Goal: Check status: Check status

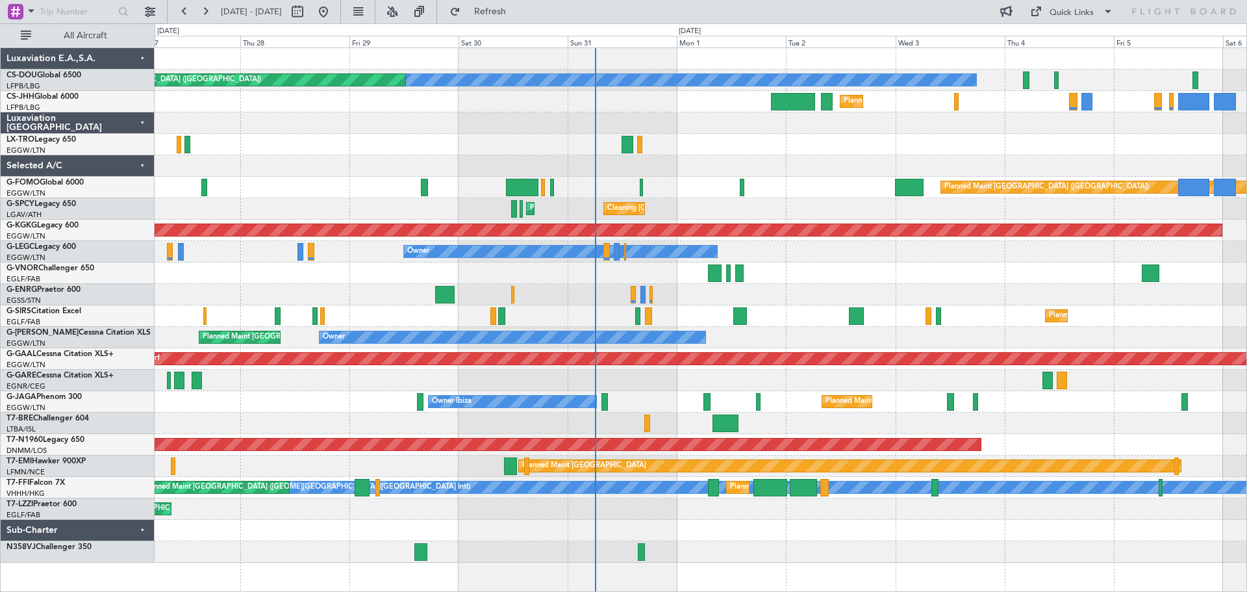
click at [716, 173] on div at bounding box center [701, 165] width 1092 height 21
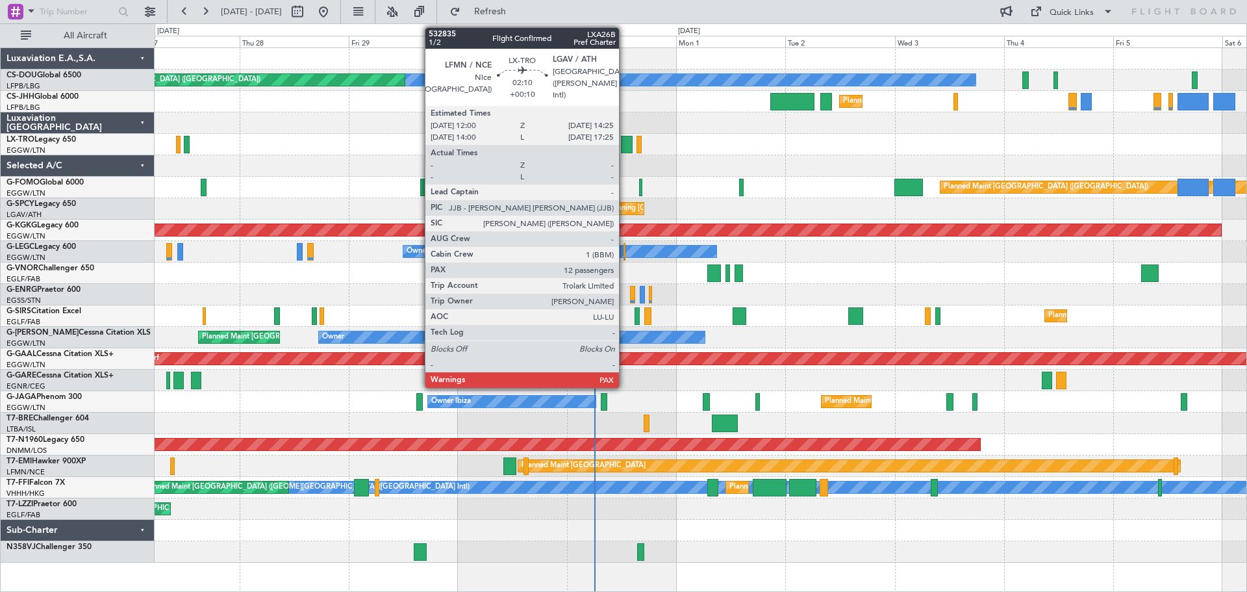
click at [625, 146] on div at bounding box center [626, 145] width 11 height 18
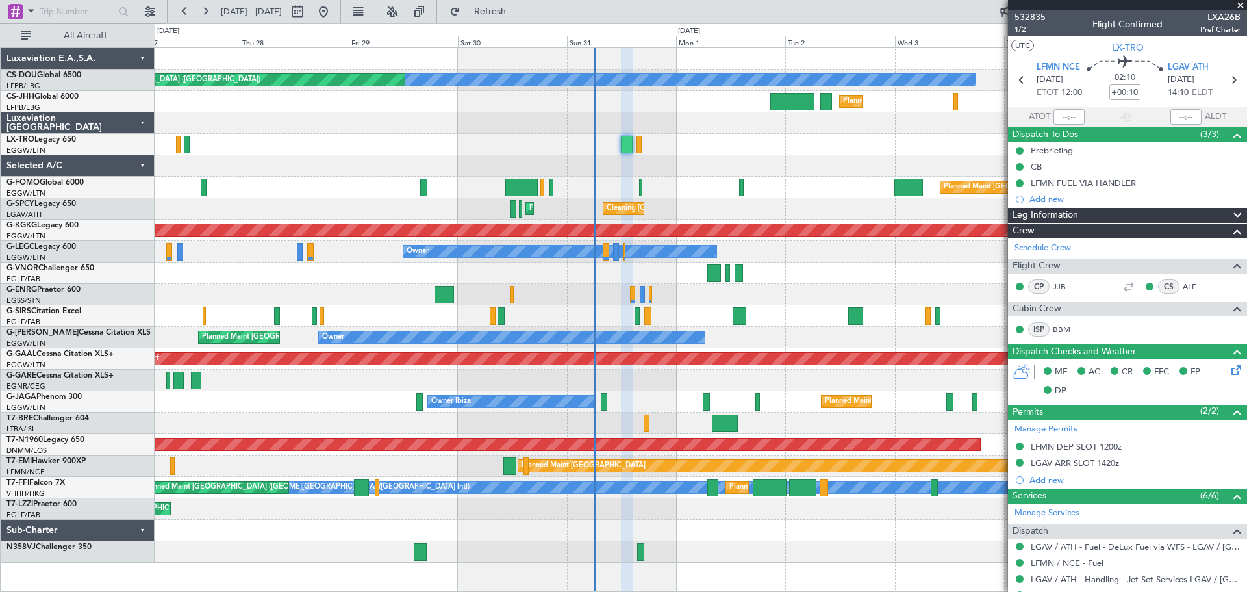
click at [1241, 5] on span at bounding box center [1240, 6] width 13 height 12
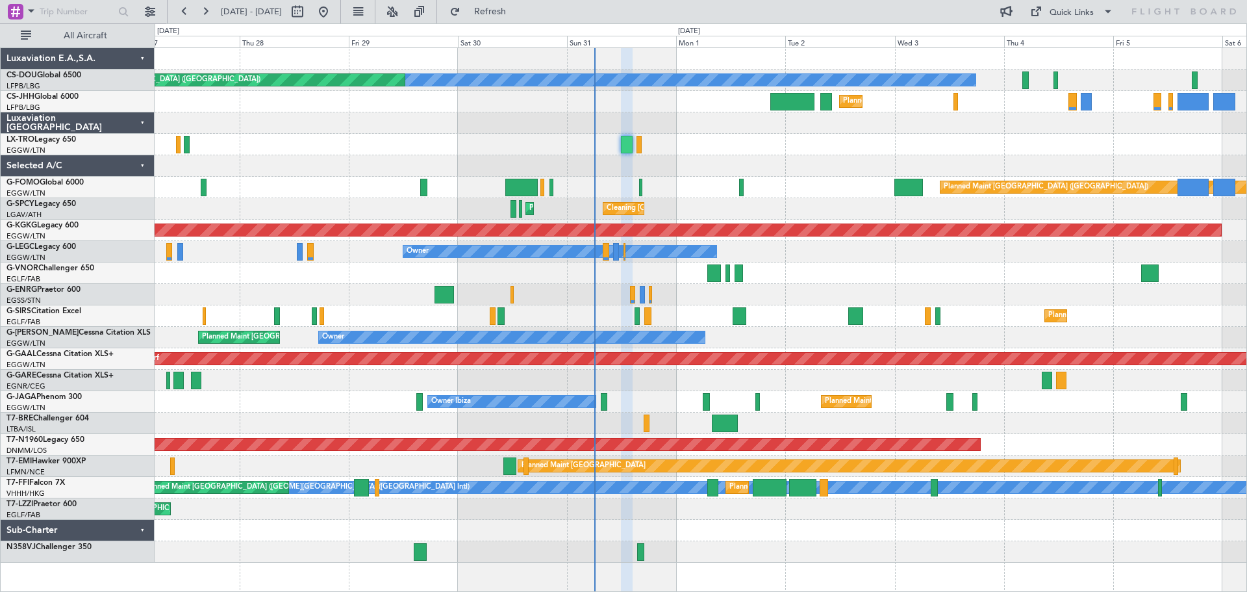
type input "0"
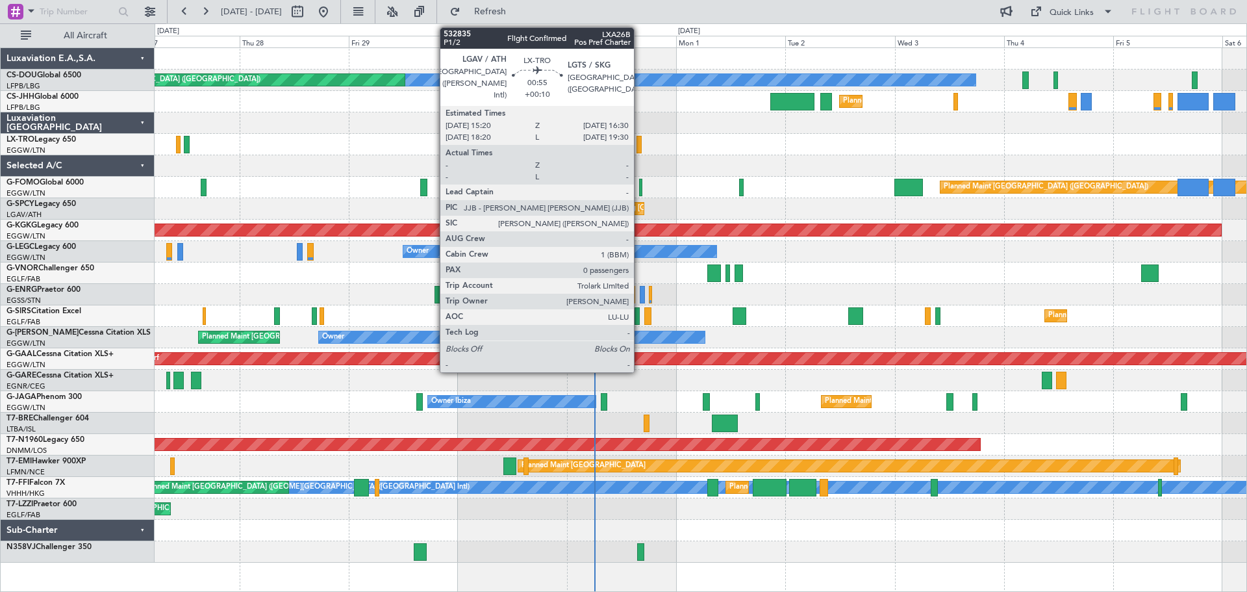
click at [640, 147] on div at bounding box center [640, 145] width 6 height 18
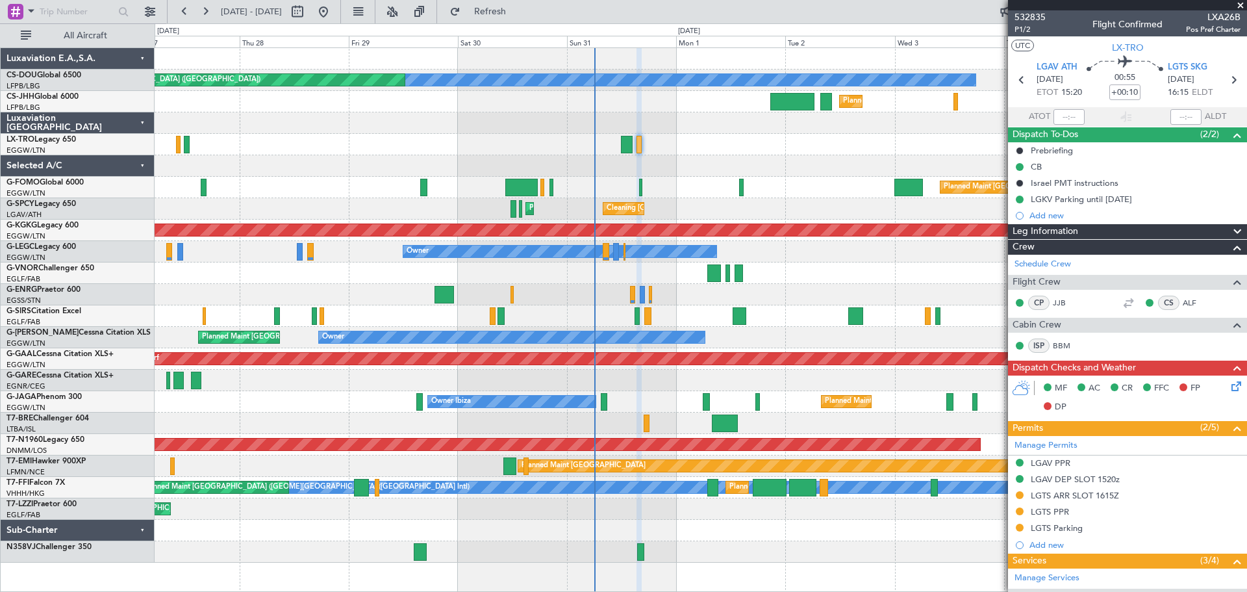
click at [1241, 6] on span at bounding box center [1240, 6] width 13 height 12
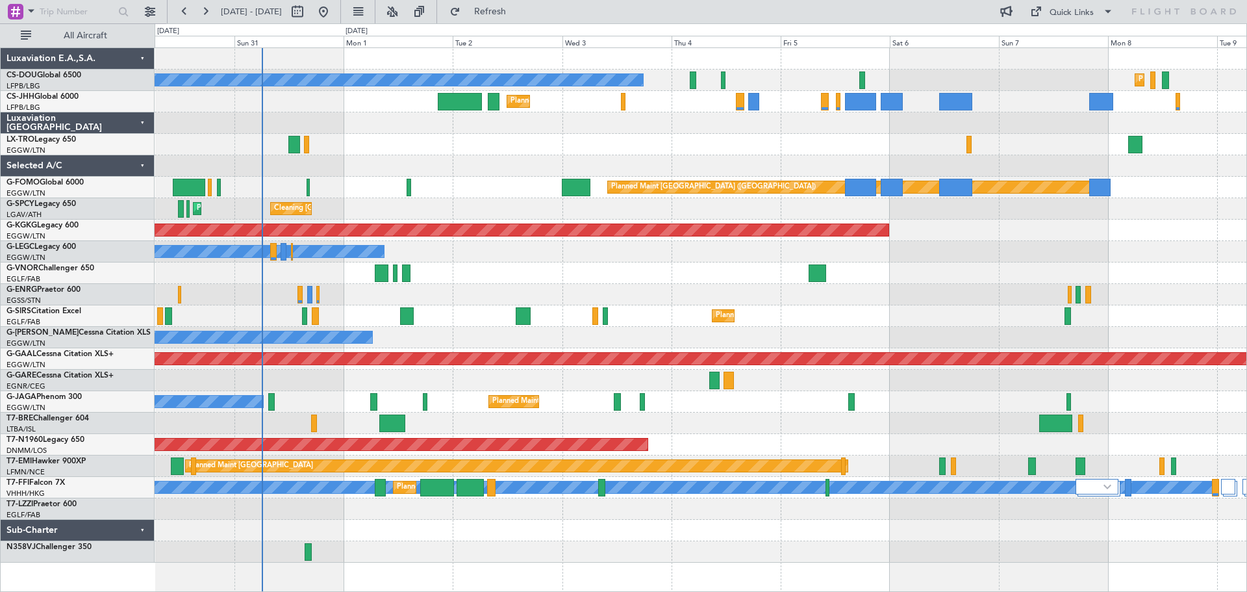
click at [677, 160] on div "Planned Maint [GEOGRAPHIC_DATA] ([GEOGRAPHIC_DATA]) No Crew Planned Maint [GEOG…" at bounding box center [701, 305] width 1092 height 514
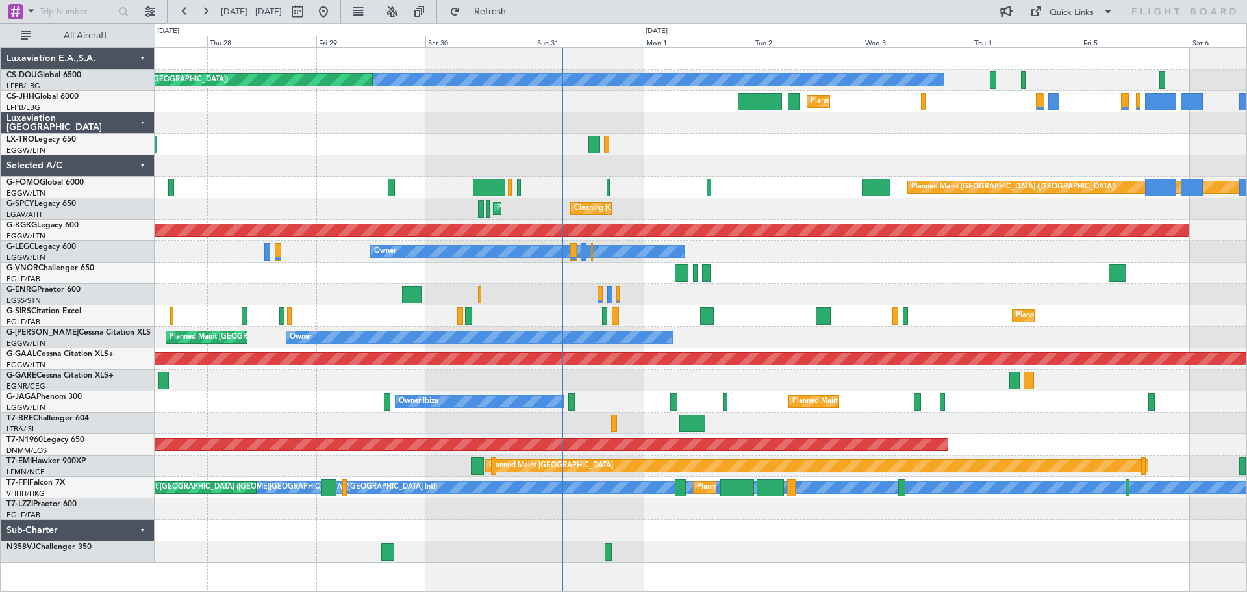
click at [749, 153] on div "Planned Maint [GEOGRAPHIC_DATA] ([GEOGRAPHIC_DATA]) No Crew Planned Maint [GEOG…" at bounding box center [701, 305] width 1092 height 514
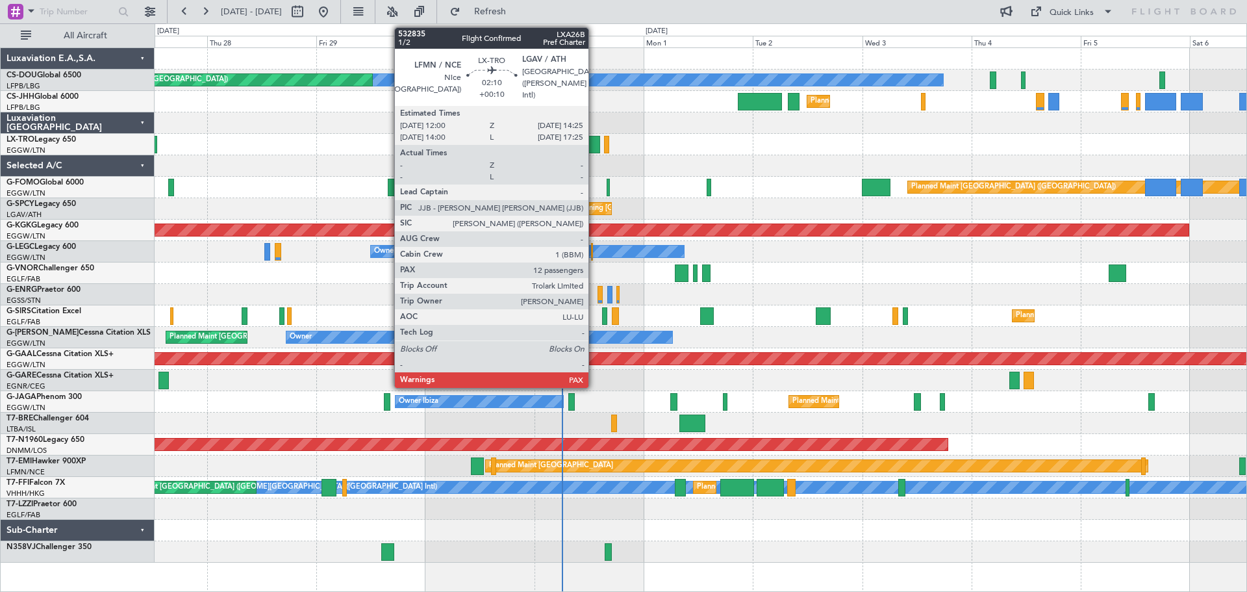
click at [594, 142] on div at bounding box center [593, 145] width 11 height 18
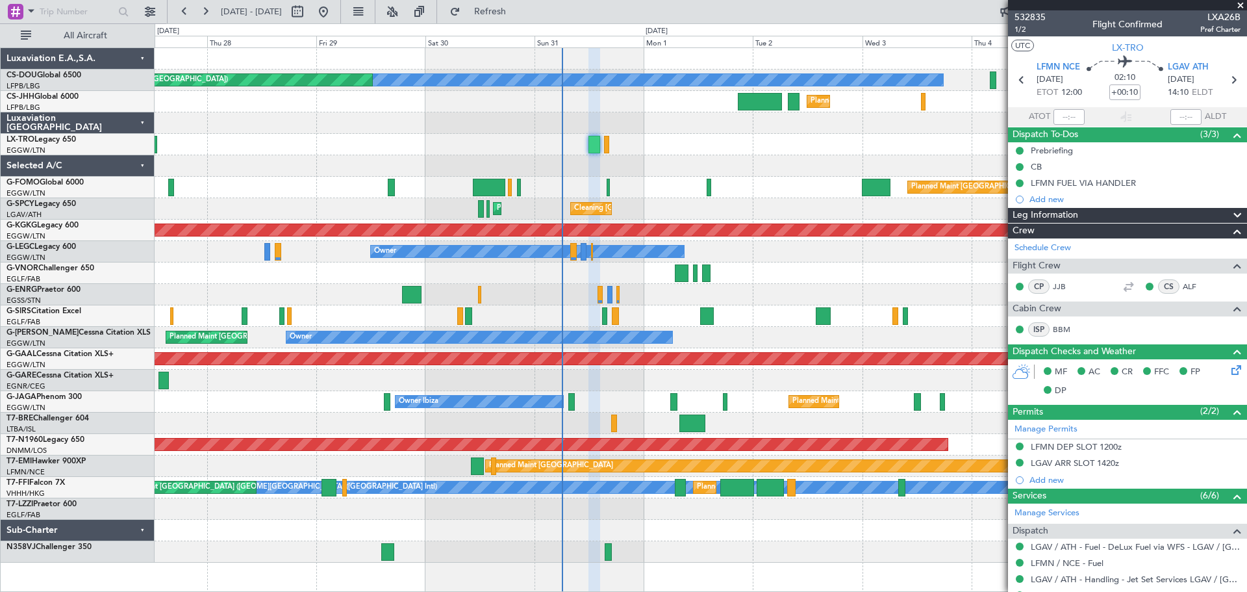
click at [1239, 5] on span at bounding box center [1240, 6] width 13 height 12
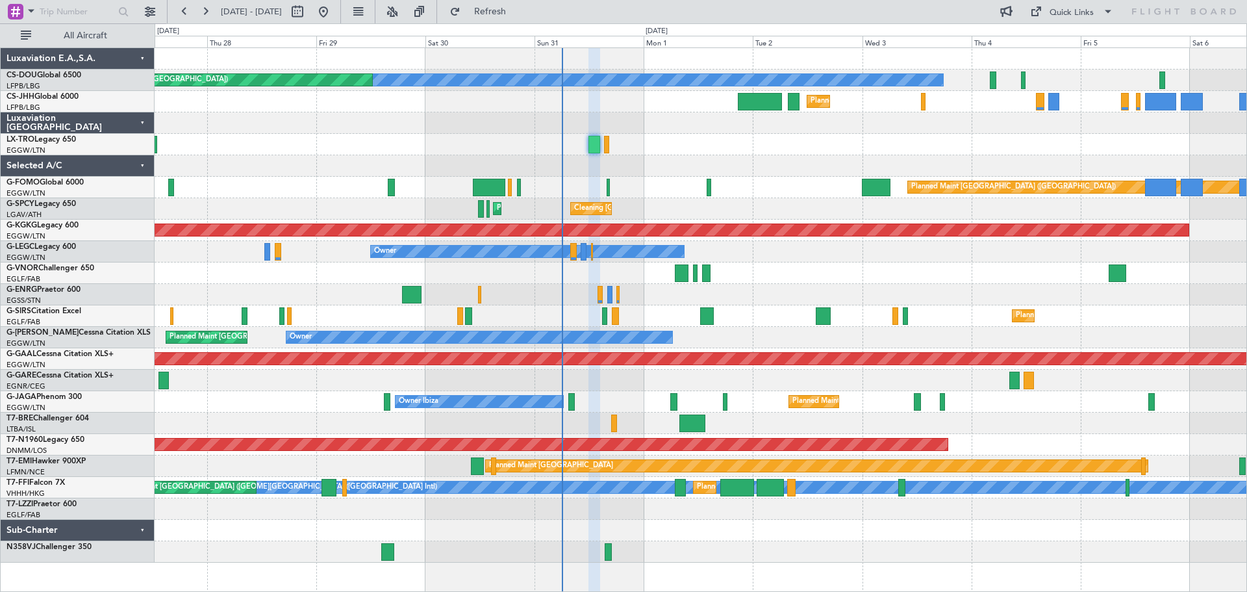
type input "0"
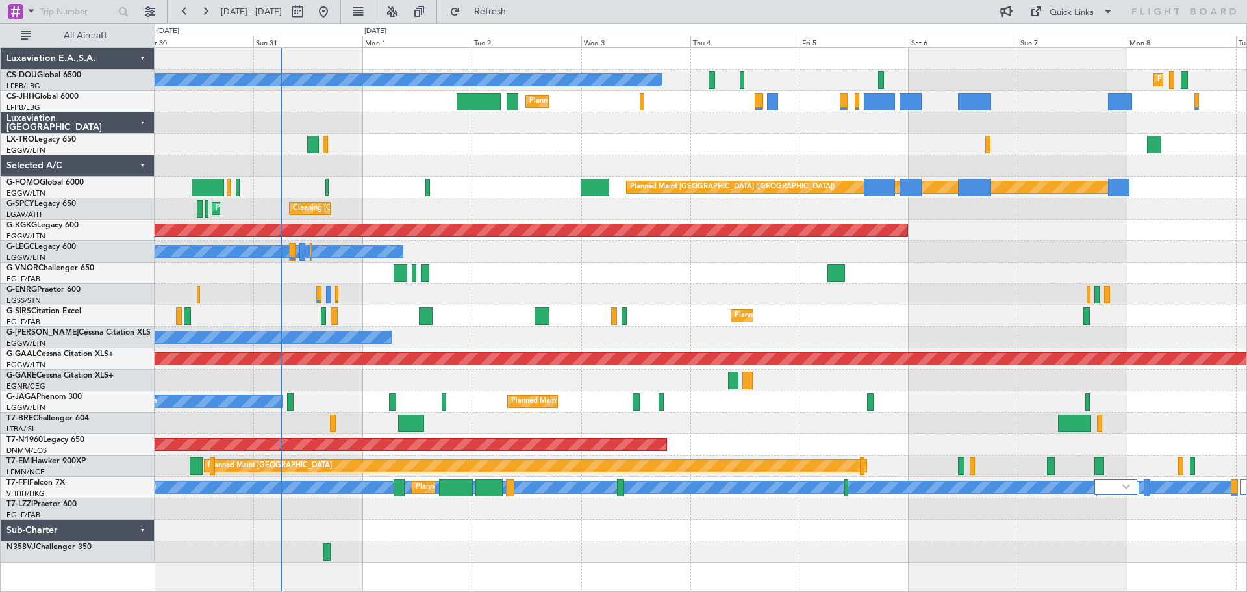
click at [775, 153] on div "Planned Maint Dusseldorf" at bounding box center [701, 144] width 1092 height 21
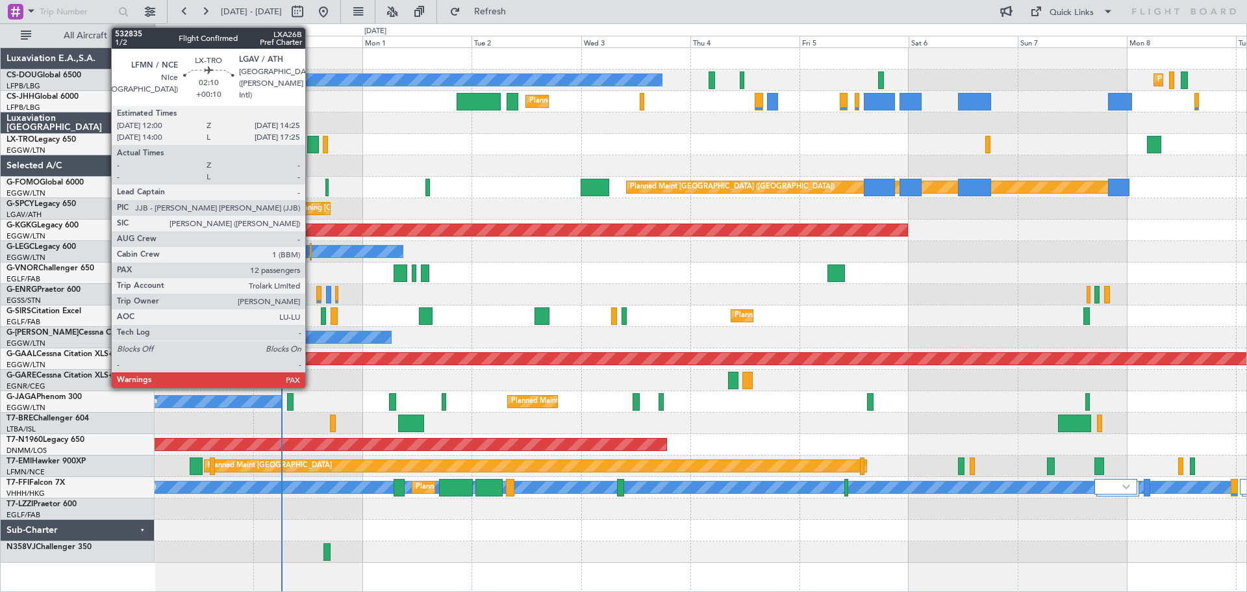
click at [311, 144] on div at bounding box center [312, 145] width 11 height 18
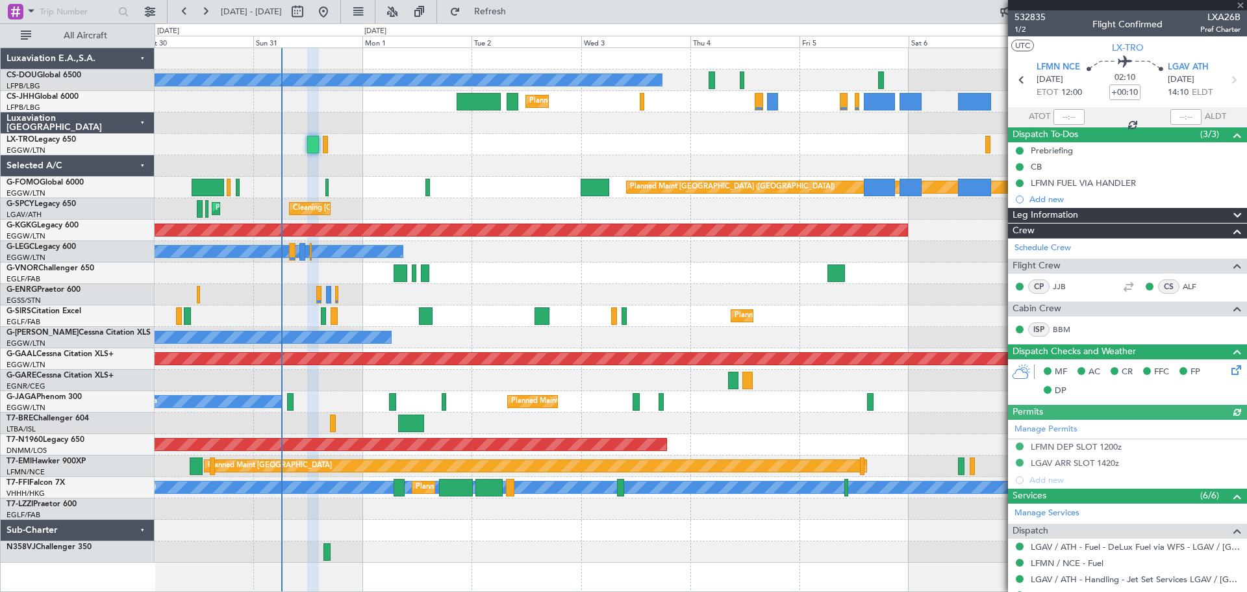
click at [1239, 6] on div at bounding box center [1127, 5] width 239 height 10
click at [1239, 5] on div at bounding box center [1127, 5] width 239 height 10
click at [1240, 5] on span at bounding box center [1240, 6] width 13 height 12
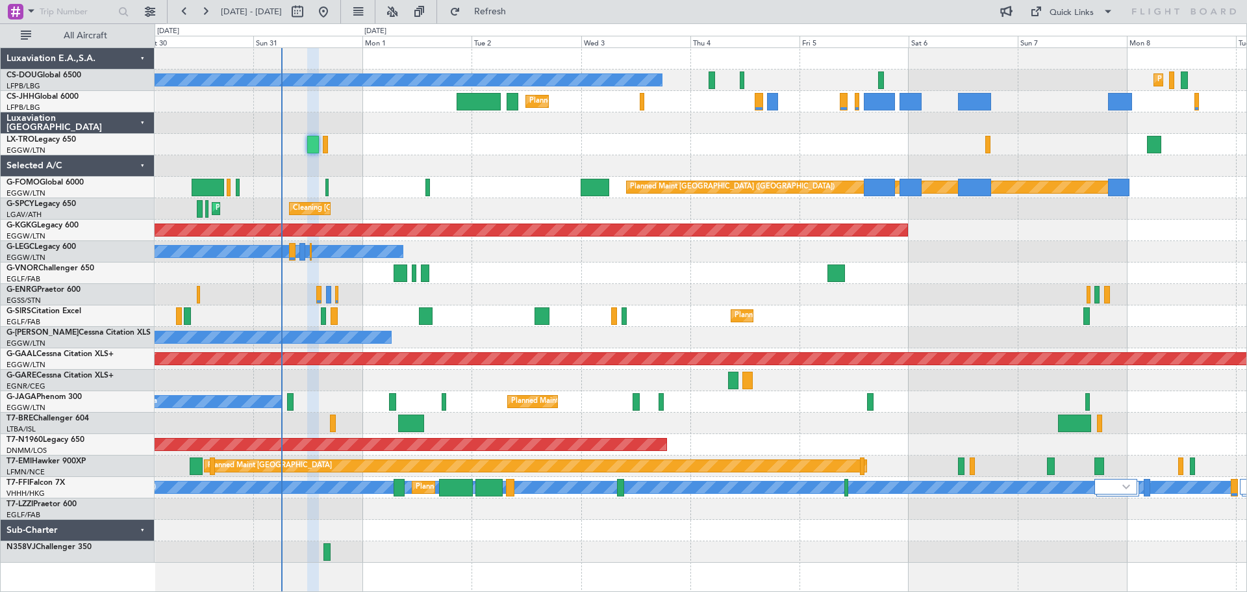
type input "0"
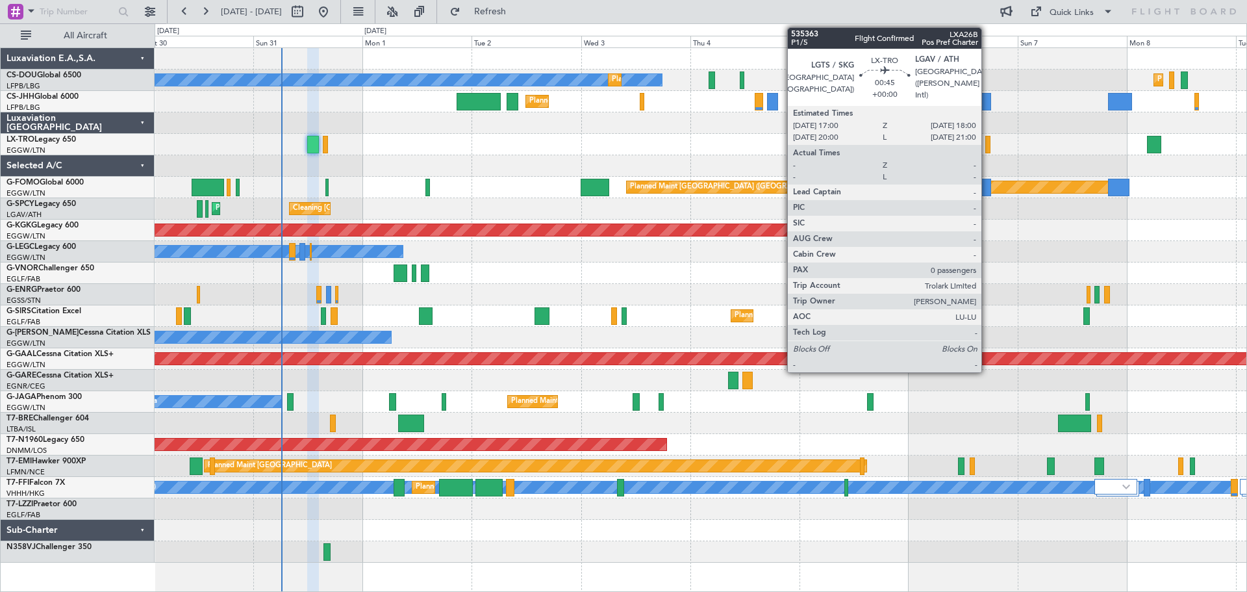
click at [987, 143] on div at bounding box center [987, 145] width 5 height 18
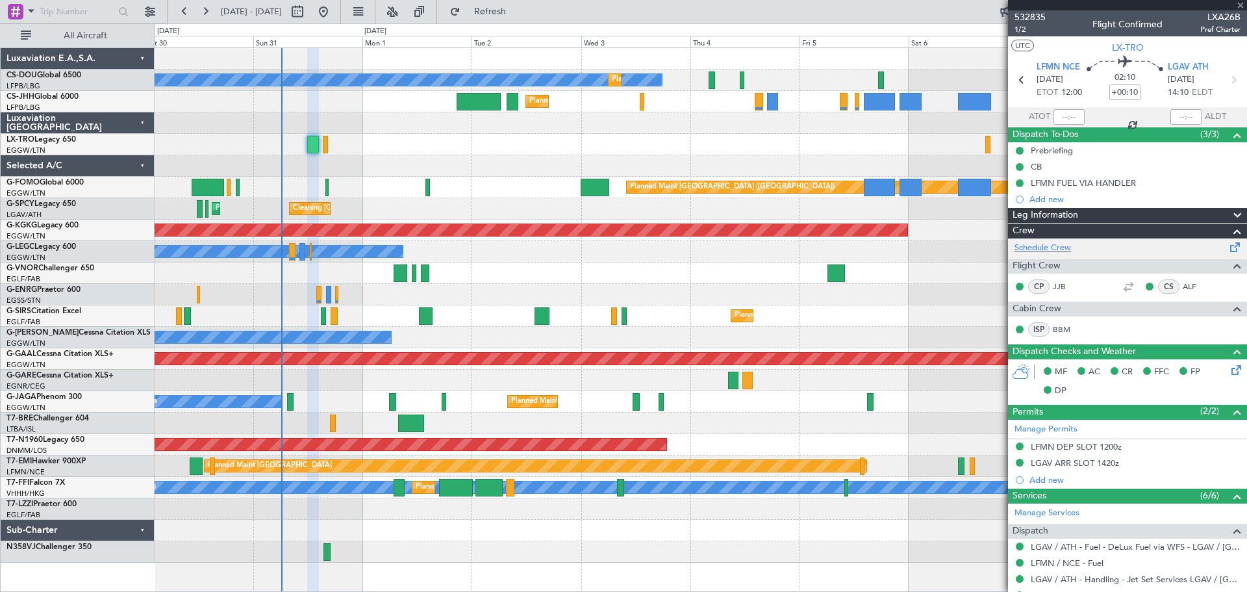
type input "0"
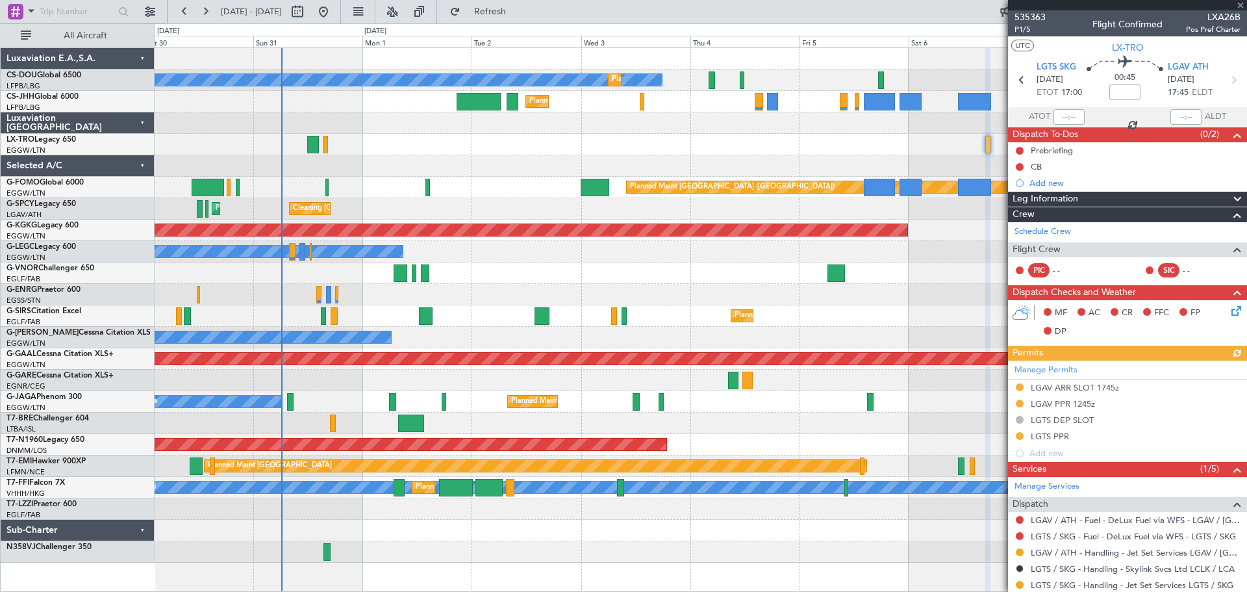
click at [1240, 4] on div at bounding box center [1127, 5] width 239 height 10
click at [1240, 4] on span at bounding box center [1240, 6] width 13 height 12
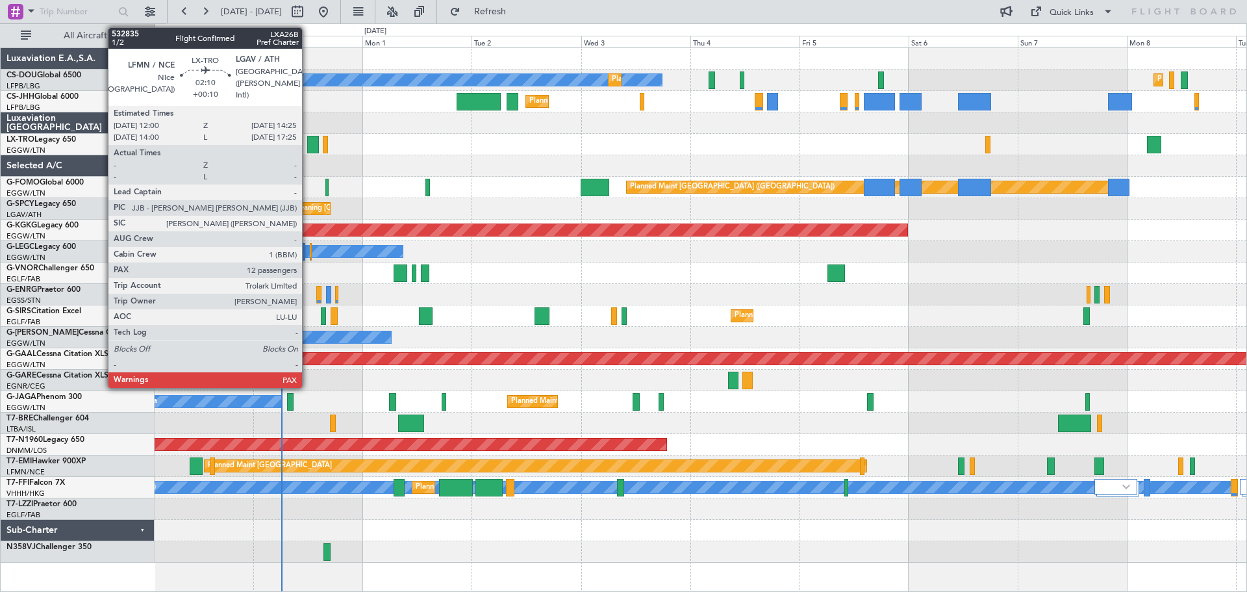
click at [308, 143] on div at bounding box center [312, 145] width 11 height 18
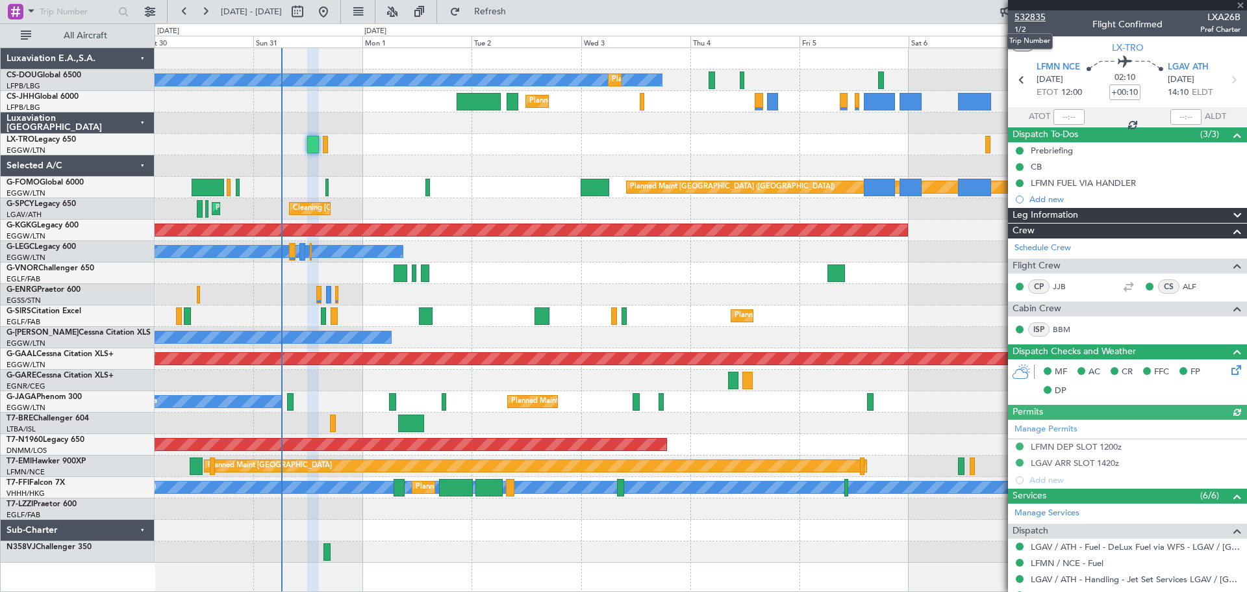
click at [1035, 17] on span "532835" at bounding box center [1030, 17] width 31 height 14
click at [1241, 5] on span at bounding box center [1240, 6] width 13 height 12
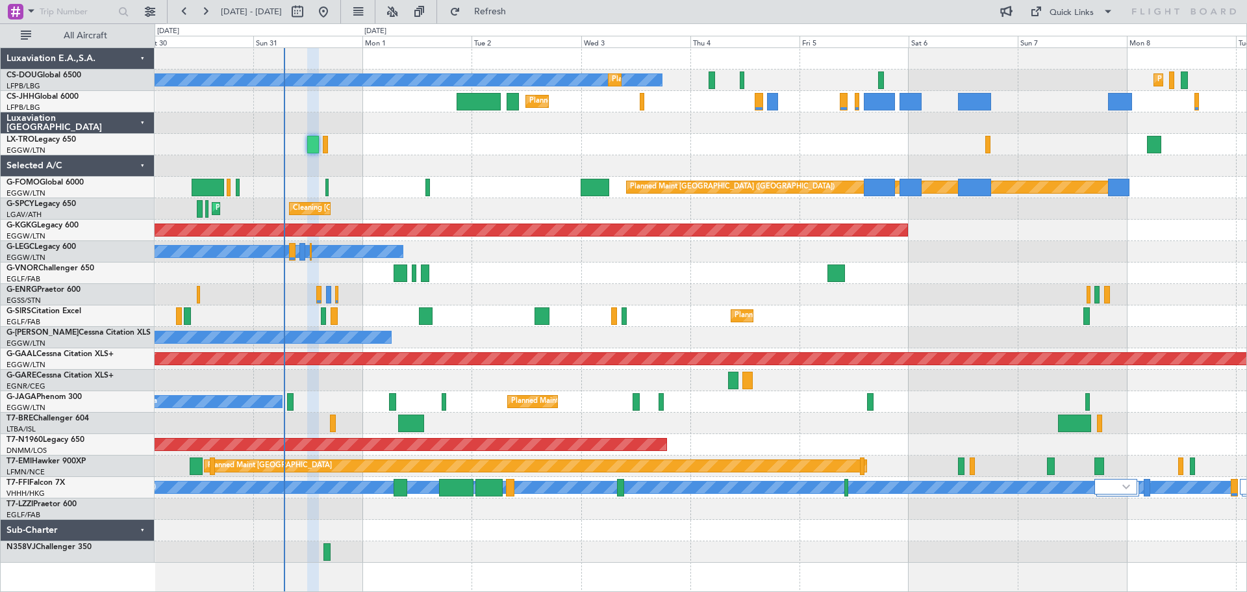
type input "0"
click at [518, 7] on span "Refresh" at bounding box center [490, 11] width 55 height 9
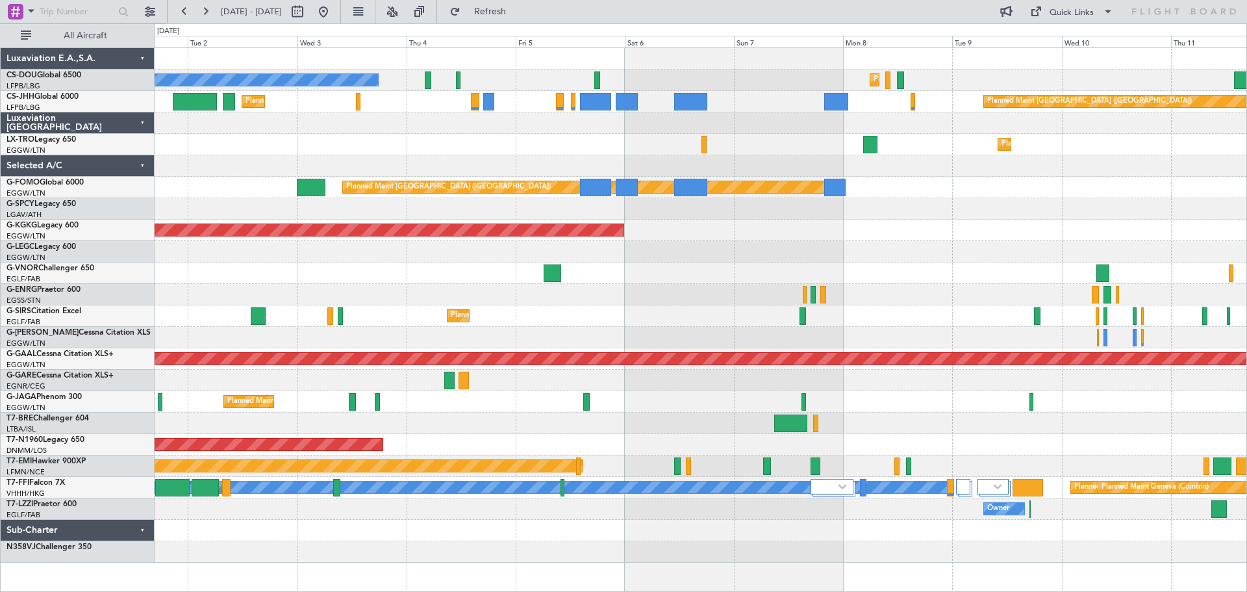
click at [328, 137] on div "Planned Maint [GEOGRAPHIC_DATA] ([GEOGRAPHIC_DATA]) Planned Maint [GEOGRAPHIC_D…" at bounding box center [701, 305] width 1092 height 514
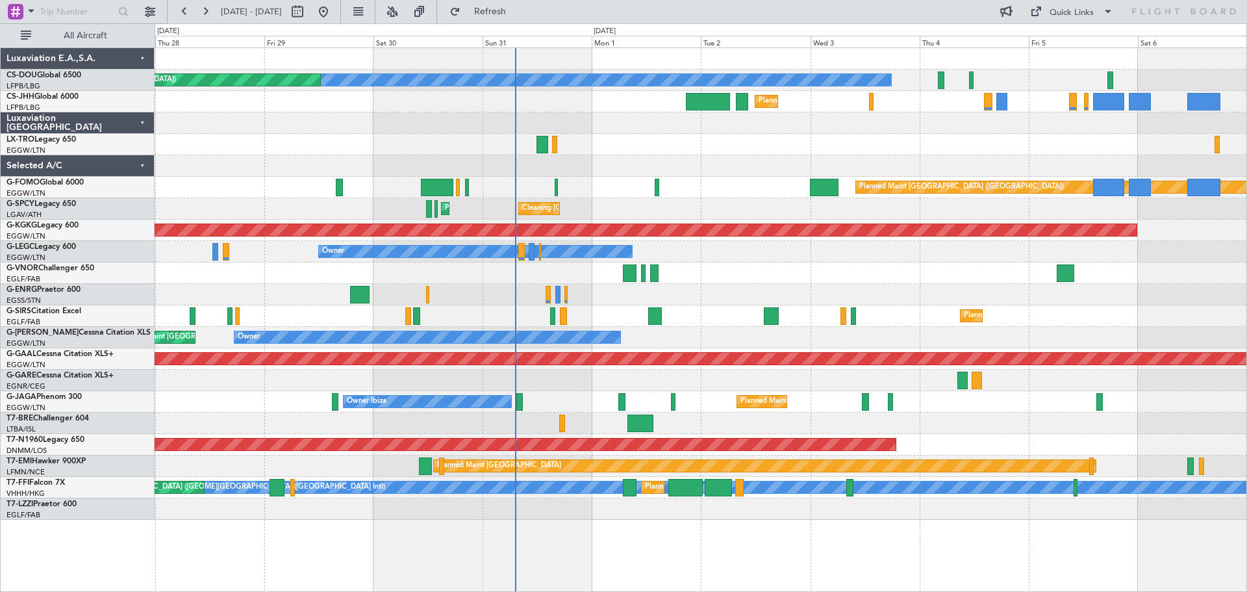
click at [777, 275] on div "Planned Maint [GEOGRAPHIC_DATA] ([GEOGRAPHIC_DATA]) No Crew Planned Maint [GEOG…" at bounding box center [701, 284] width 1092 height 472
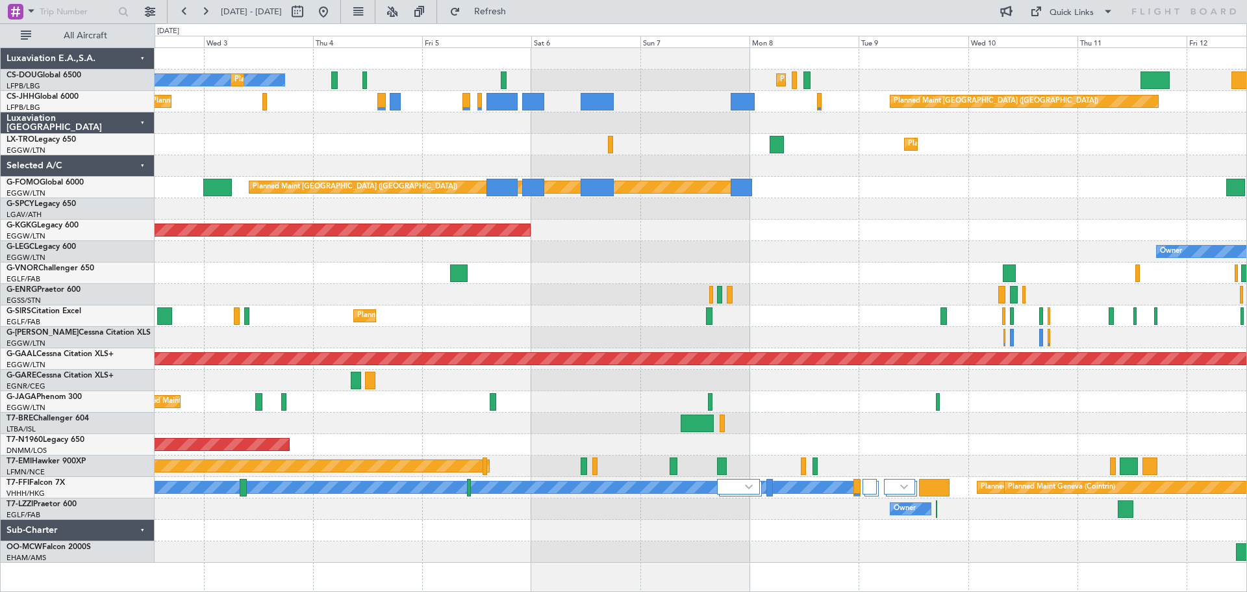
click at [1142, 150] on div "Planned Maint Dusseldorf" at bounding box center [701, 144] width 1092 height 21
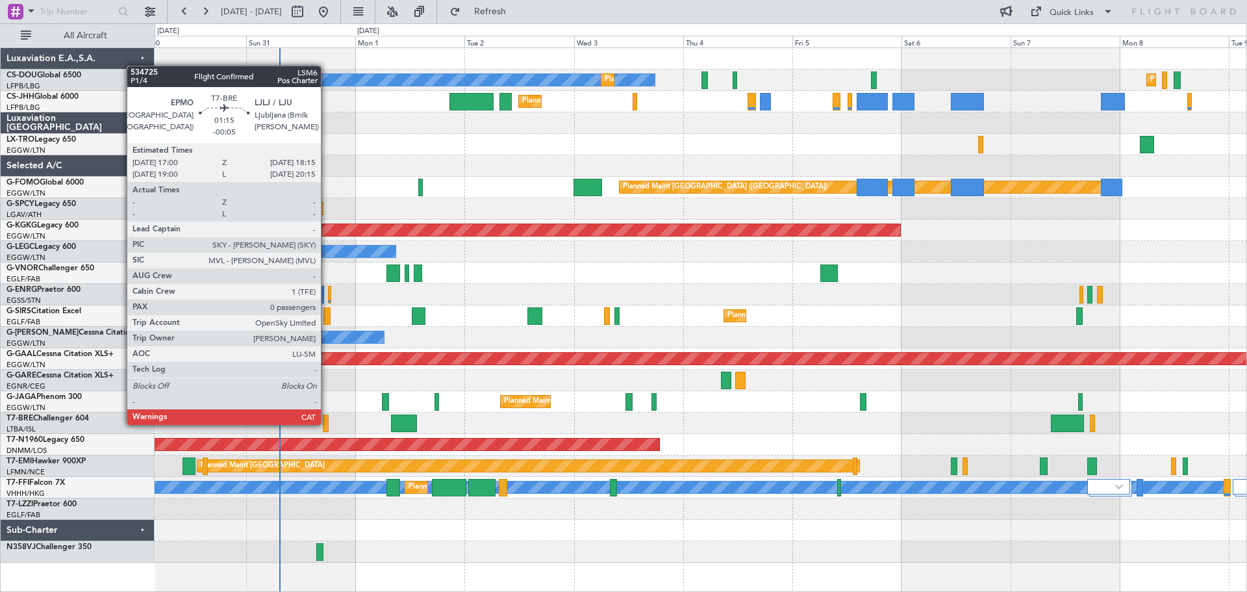
click at [327, 423] on div at bounding box center [326, 423] width 6 height 18
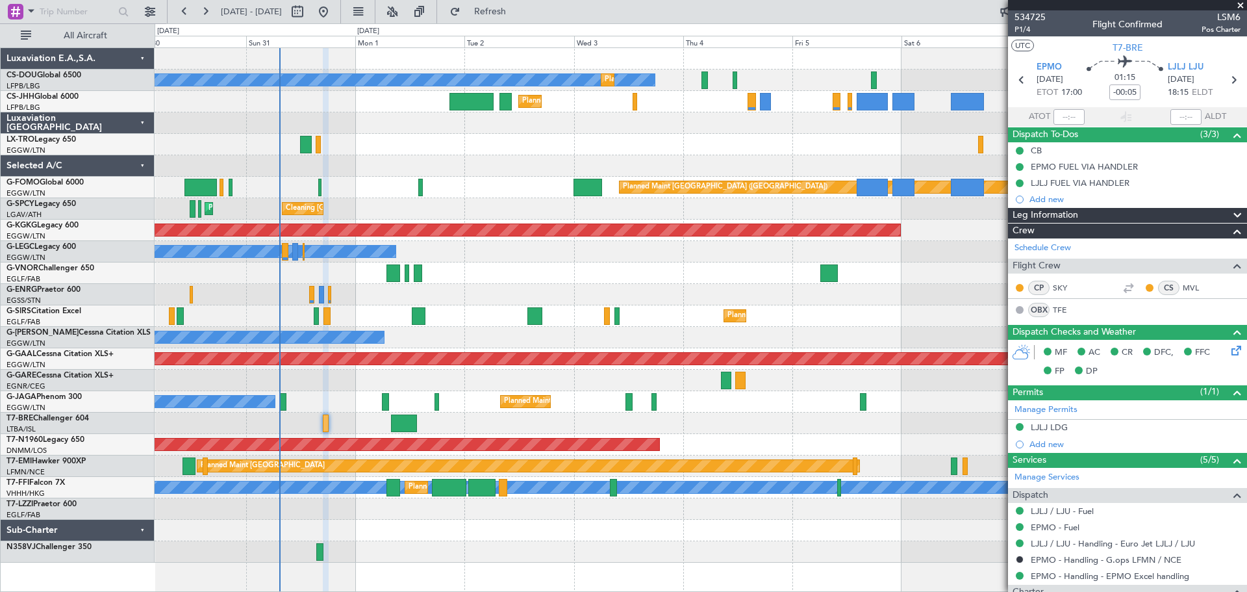
click at [1240, 6] on span at bounding box center [1240, 6] width 13 height 12
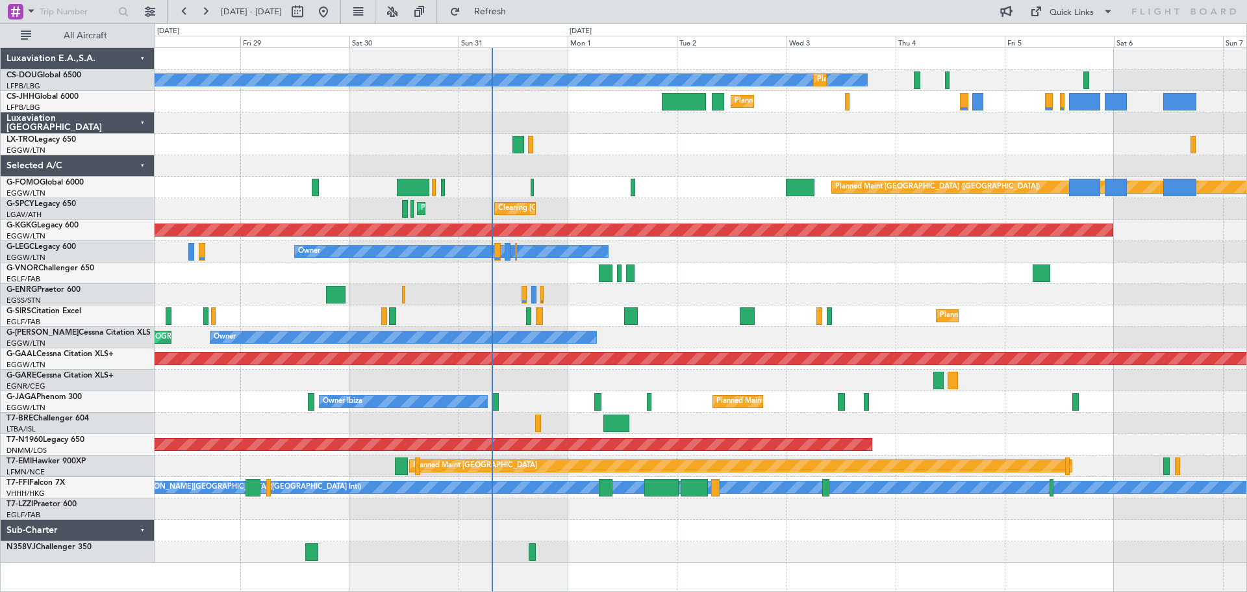
click at [647, 149] on div "Planned Maint Dusseldorf" at bounding box center [701, 144] width 1092 height 21
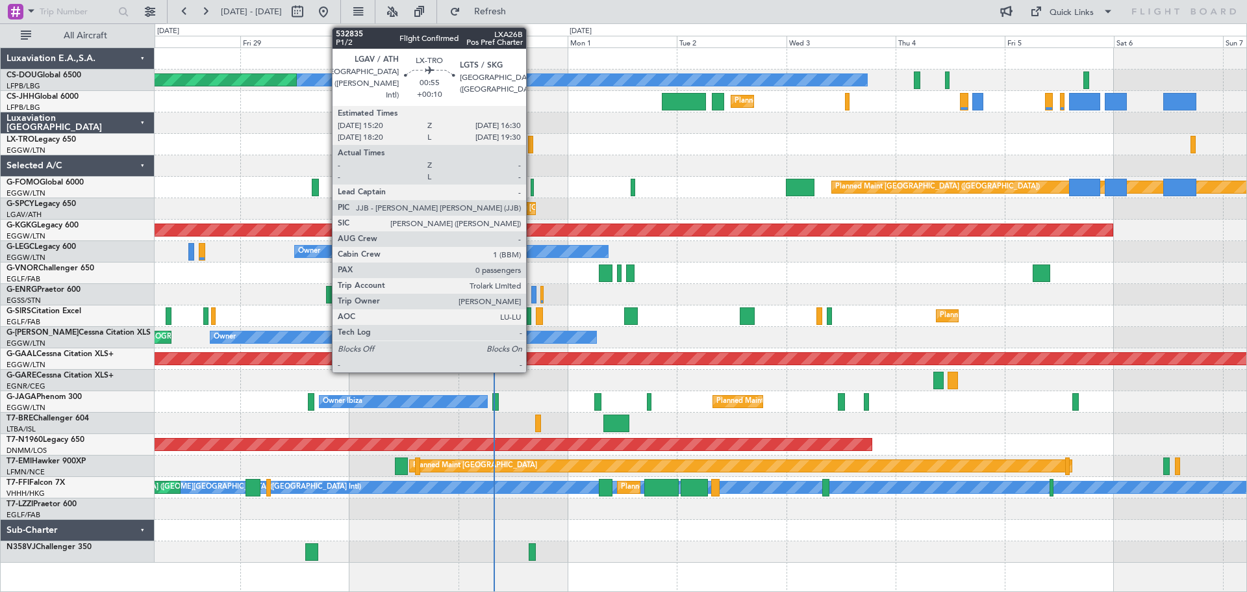
click at [532, 148] on div at bounding box center [531, 145] width 6 height 18
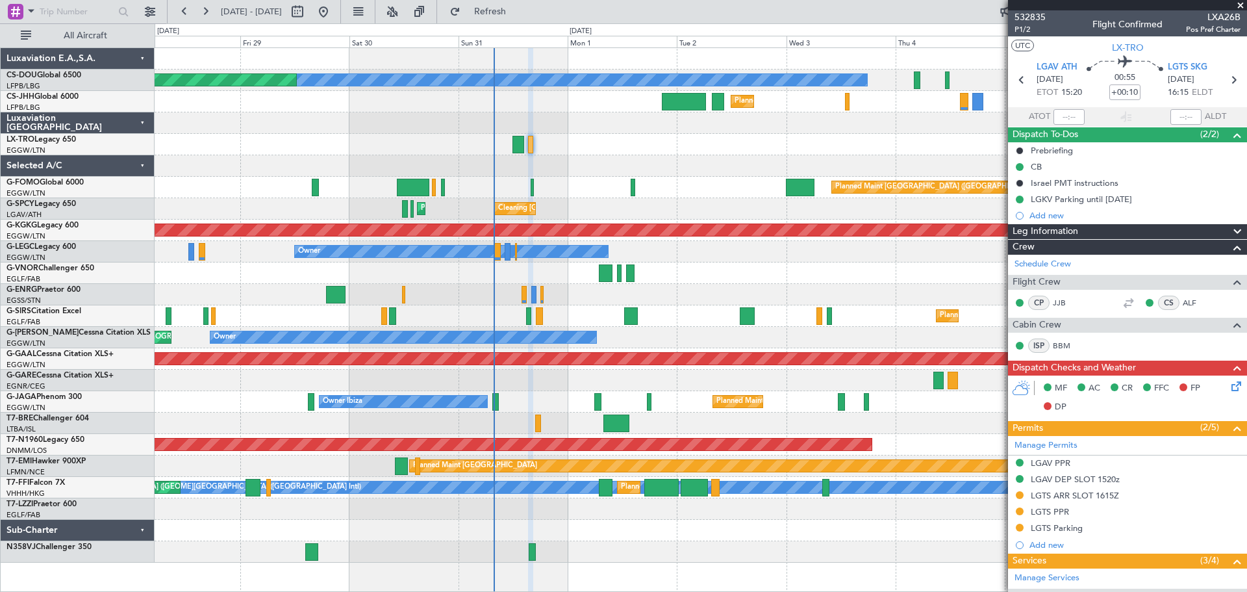
click at [1239, 1] on span at bounding box center [1240, 6] width 13 height 12
